Goal: Use online tool/utility: Utilize a website feature to perform a specific function

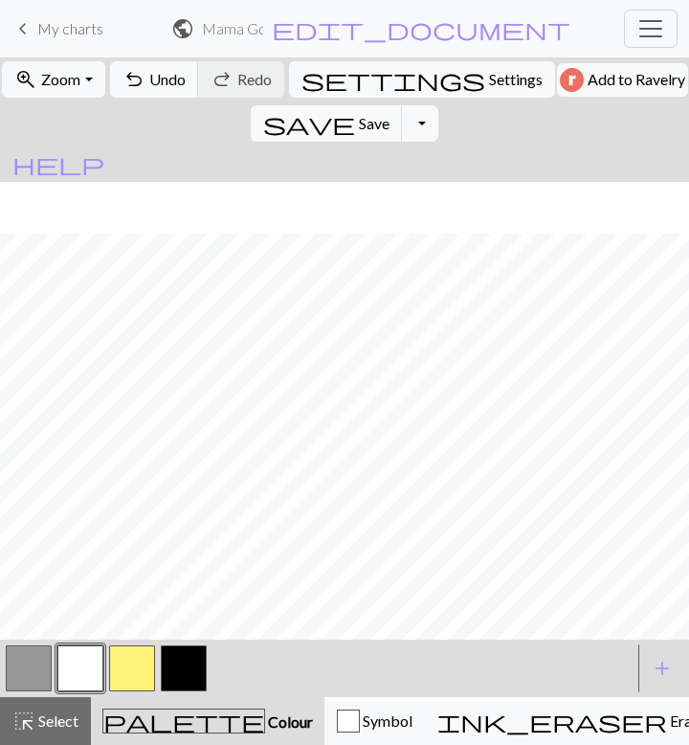
scroll to position [288, 0]
click at [135, 666] on button "button" at bounding box center [132, 668] width 46 height 46
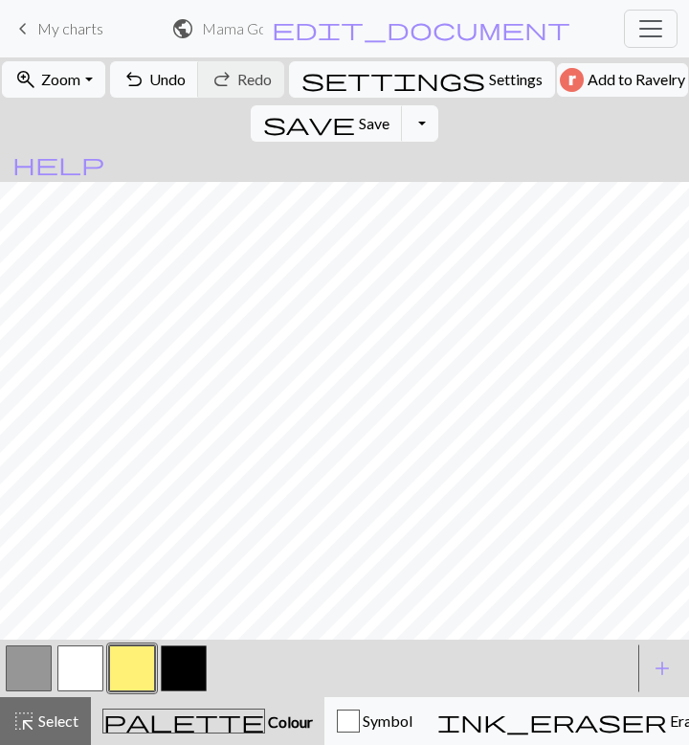
click at [33, 676] on button "button" at bounding box center [29, 668] width 46 height 46
click at [137, 652] on button "button" at bounding box center [132, 668] width 46 height 46
click at [84, 666] on button "button" at bounding box center [80, 668] width 46 height 46
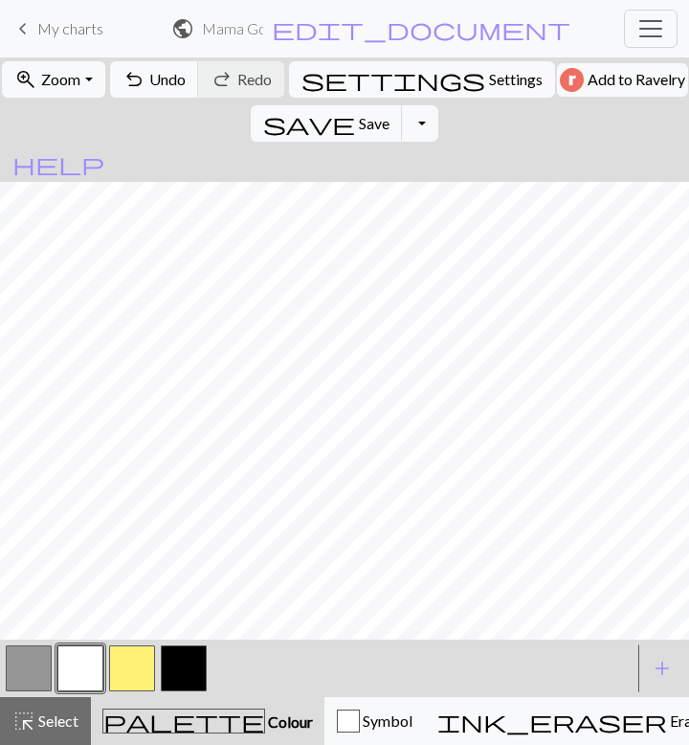
click at [140, 660] on button "button" at bounding box center [132, 668] width 46 height 46
click at [133, 668] on button "button" at bounding box center [132, 668] width 46 height 46
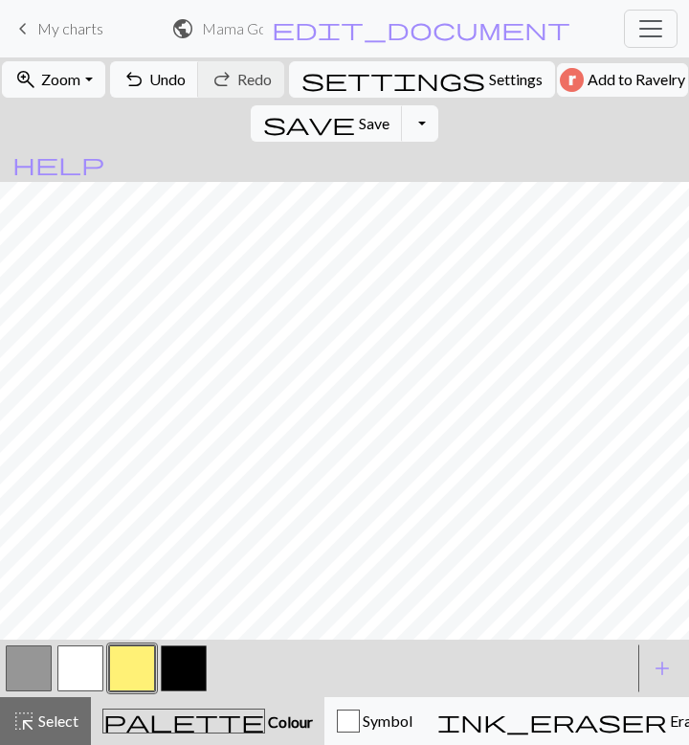
click at [67, 667] on button "button" at bounding box center [80, 668] width 46 height 46
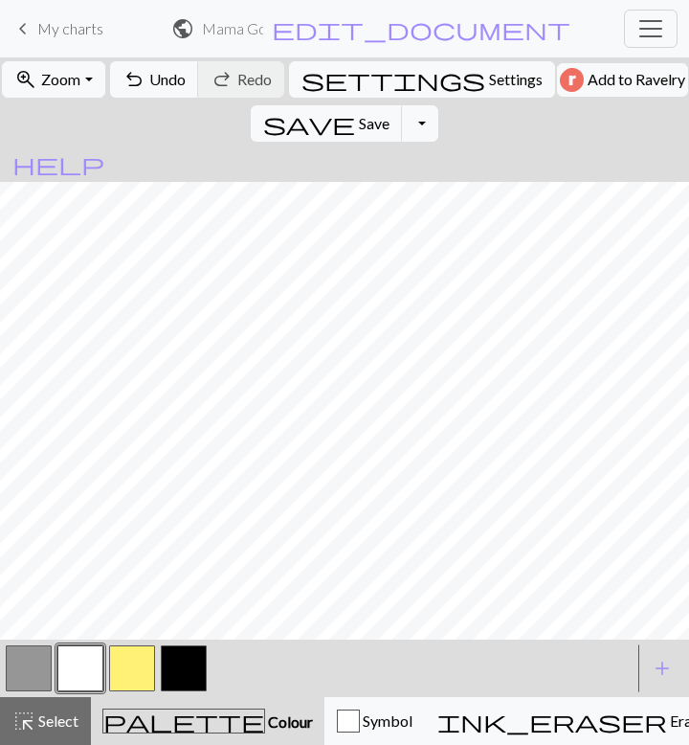
scroll to position [0, 288]
click at [38, 667] on button "button" at bounding box center [29, 668] width 46 height 46
click at [92, 665] on button "button" at bounding box center [80, 668] width 46 height 46
click at [27, 669] on button "button" at bounding box center [29, 668] width 46 height 46
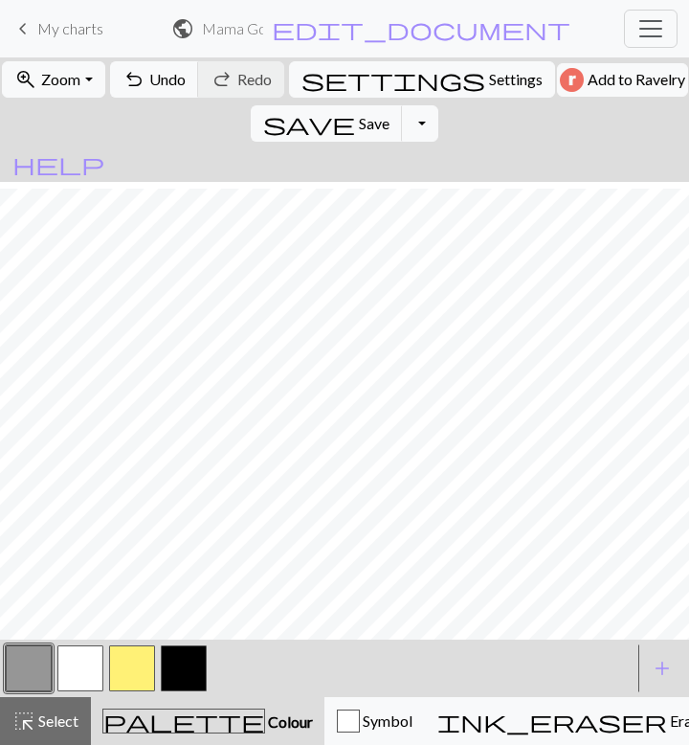
scroll to position [231, 288]
click at [93, 657] on button "button" at bounding box center [80, 668] width 46 height 46
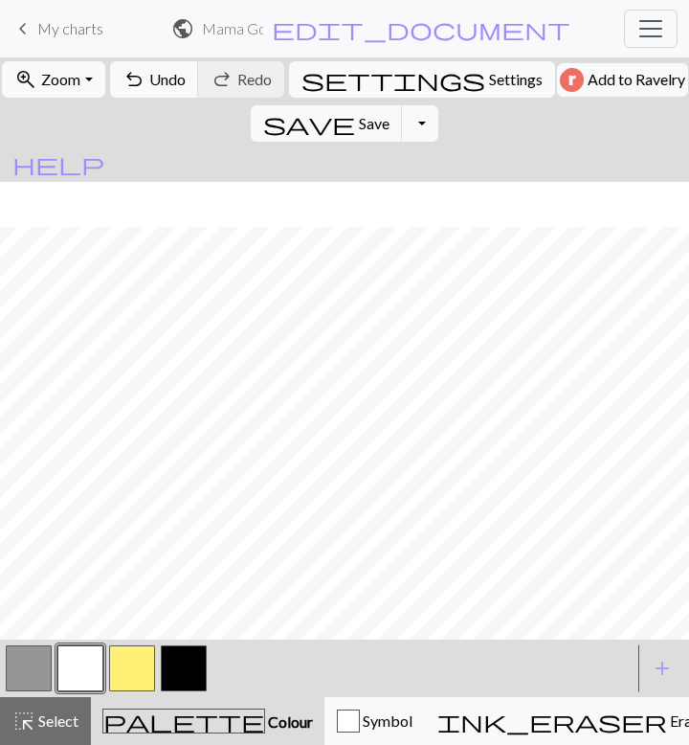
scroll to position [276, 288]
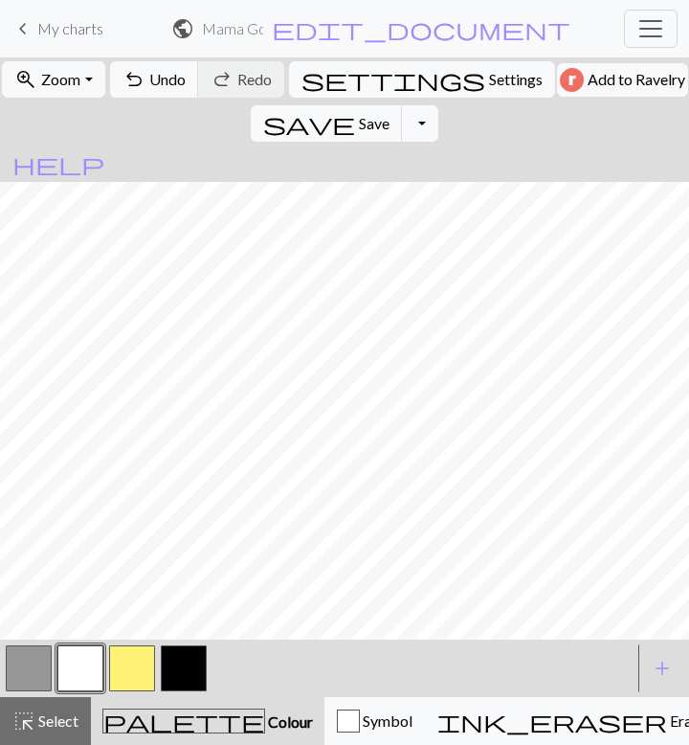
click at [32, 670] on button "button" at bounding box center [29, 668] width 46 height 46
click at [83, 662] on button "button" at bounding box center [80, 668] width 46 height 46
click at [33, 669] on button "button" at bounding box center [29, 668] width 46 height 46
click at [36, 677] on button "button" at bounding box center [29, 668] width 46 height 46
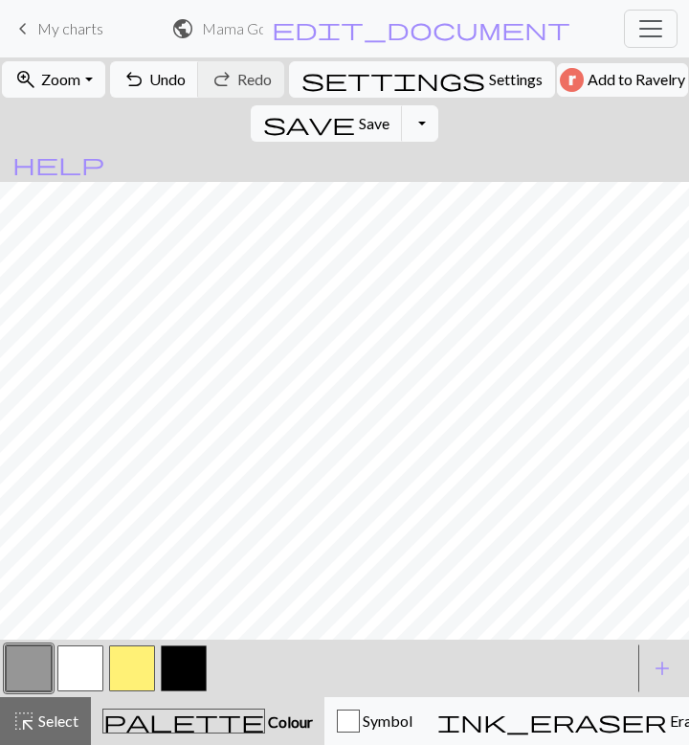
click at [74, 671] on button "button" at bounding box center [80, 668] width 46 height 46
click at [38, 667] on button "button" at bounding box center [29, 668] width 46 height 46
click at [96, 666] on button "button" at bounding box center [80, 668] width 46 height 46
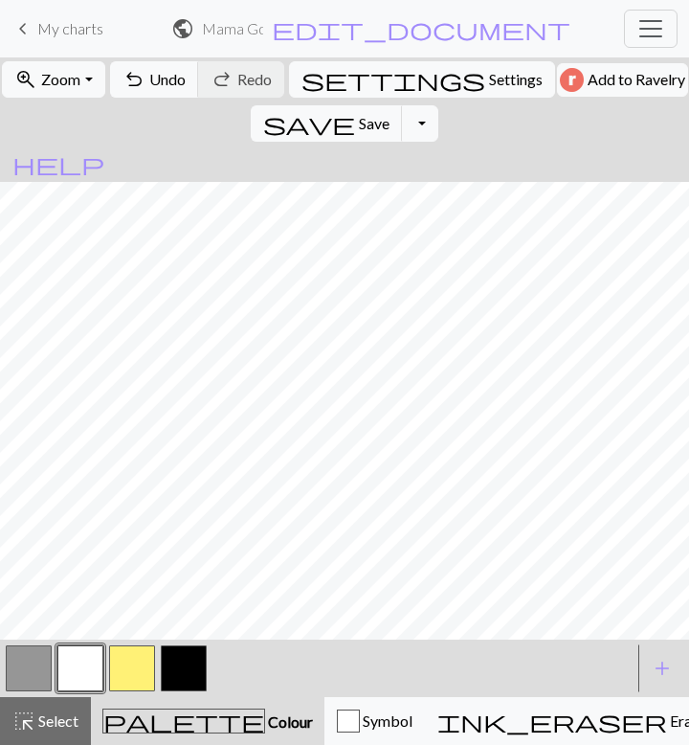
click at [76, 661] on button "button" at bounding box center [80, 668] width 46 height 46
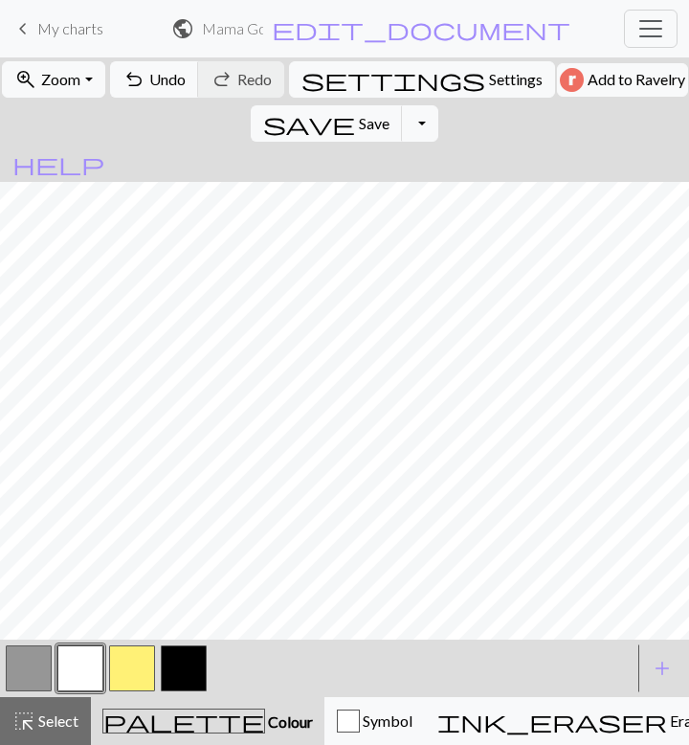
scroll to position [227, 167]
click at [40, 669] on button "button" at bounding box center [29, 668] width 46 height 46
click at [403, 105] on button "save Save Save" at bounding box center [327, 123] width 152 height 36
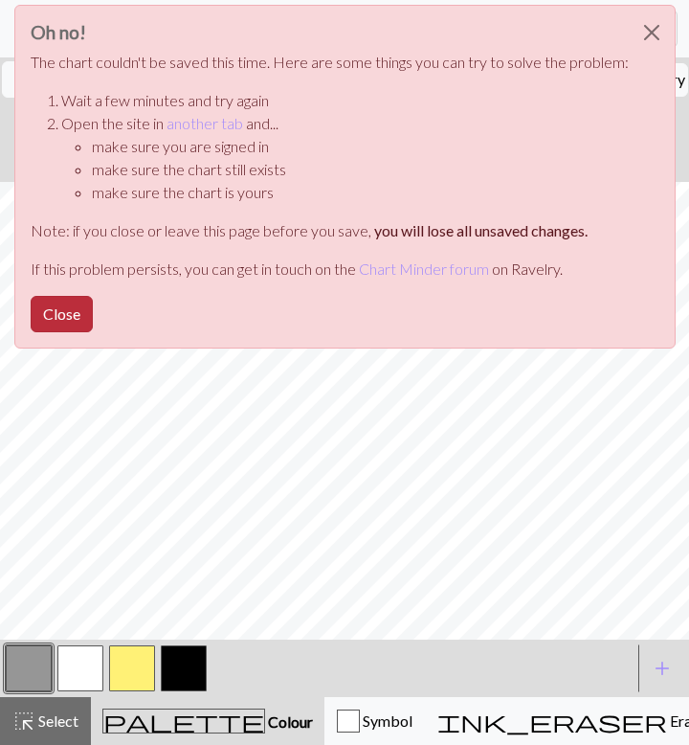
click at [85, 307] on button "Close" at bounding box center [62, 314] width 62 height 36
